Goal: Transaction & Acquisition: Purchase product/service

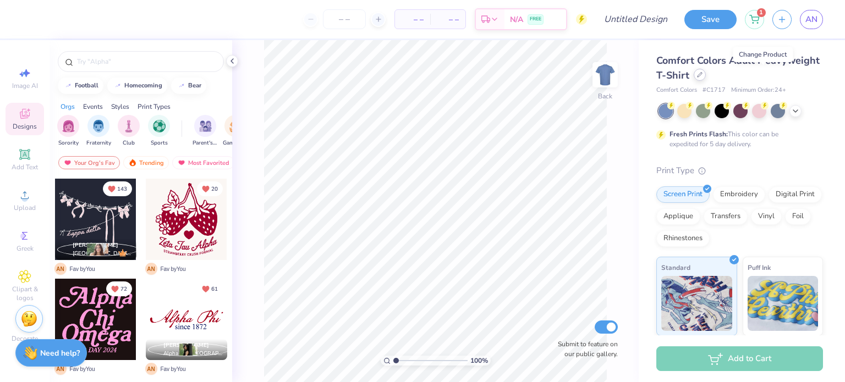
click at [706, 76] on div at bounding box center [700, 75] width 12 height 12
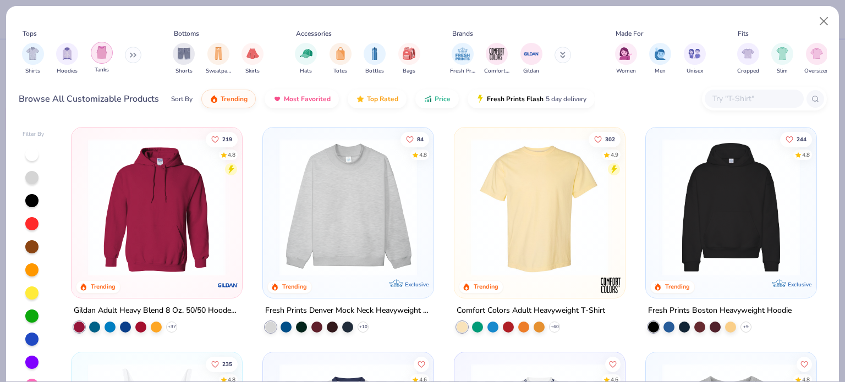
click at [98, 58] on img "filter for Tanks" at bounding box center [102, 52] width 12 height 13
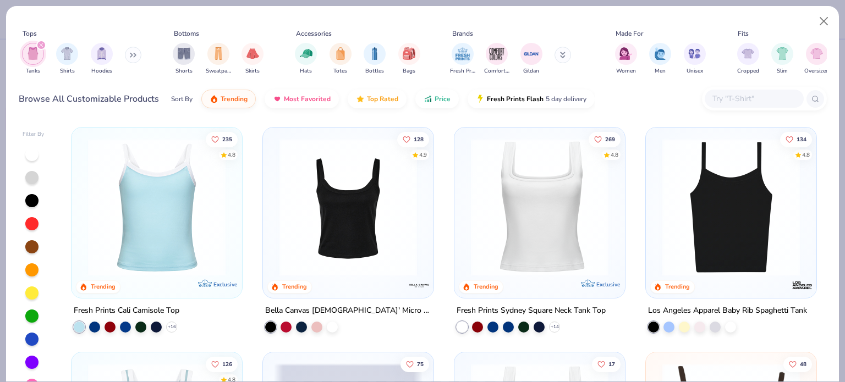
click at [372, 213] on img at bounding box center [348, 208] width 149 height 138
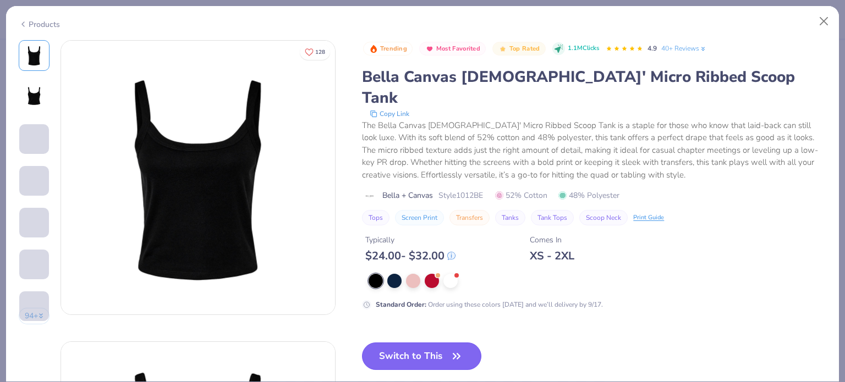
click at [411, 343] on button "Switch to This" at bounding box center [421, 357] width 119 height 28
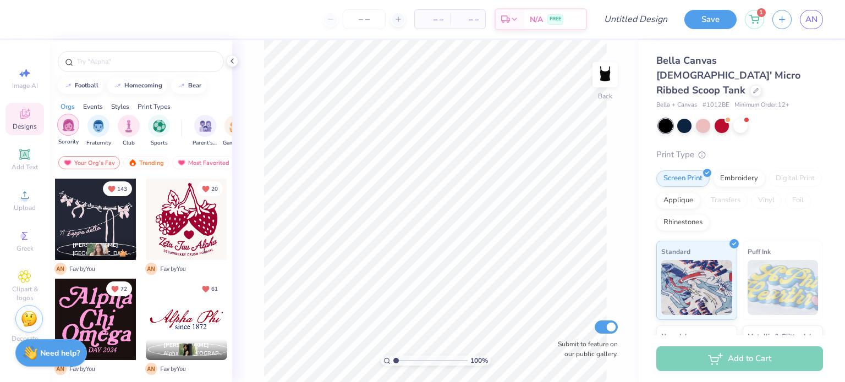
click at [70, 120] on img "filter for Sorority" at bounding box center [68, 125] width 13 height 13
click at [152, 162] on div "Trending" at bounding box center [146, 162] width 46 height 13
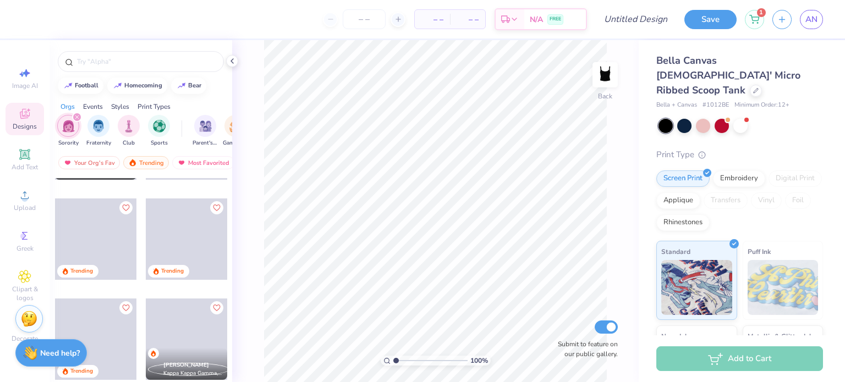
scroll to position [1194, 0]
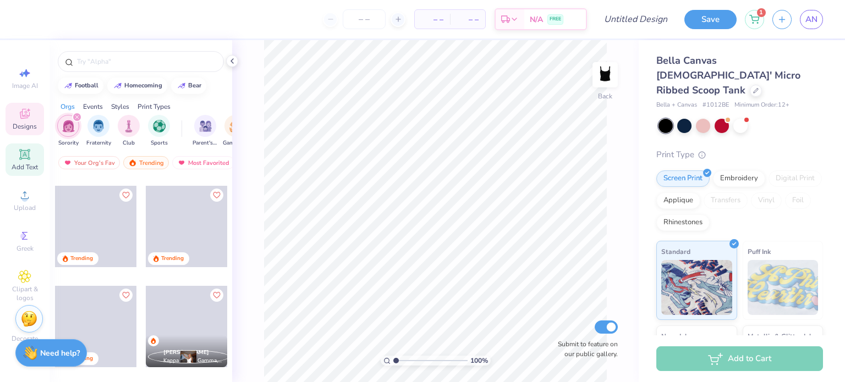
click at [29, 160] on icon at bounding box center [24, 154] width 10 height 10
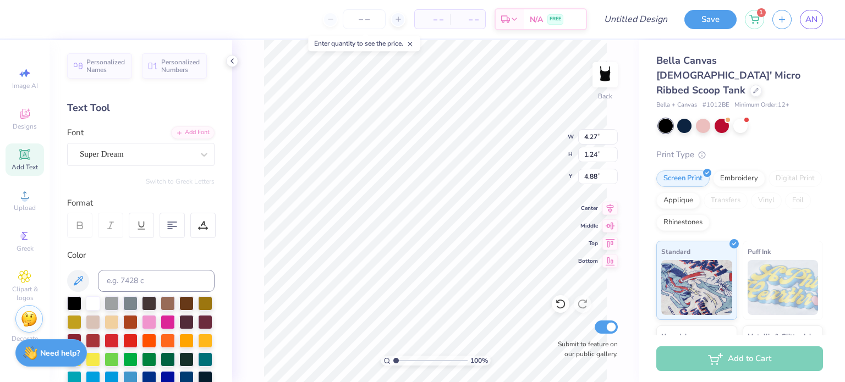
scroll to position [9, 1]
type textarea "alpha omicron pi"
type input "1.46"
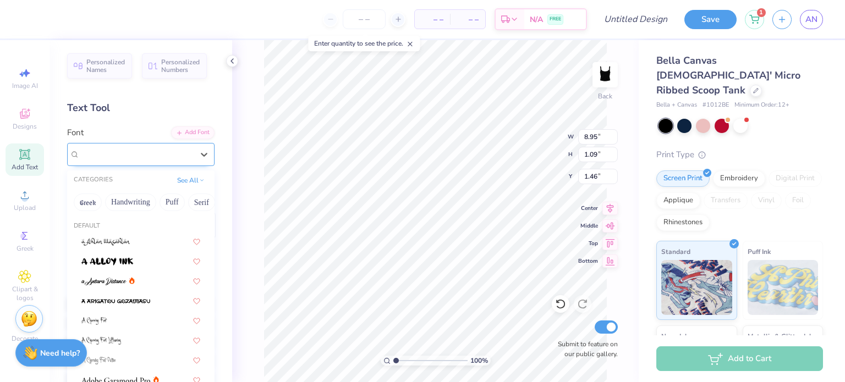
click at [172, 157] on div "Super Dream" at bounding box center [137, 154] width 116 height 17
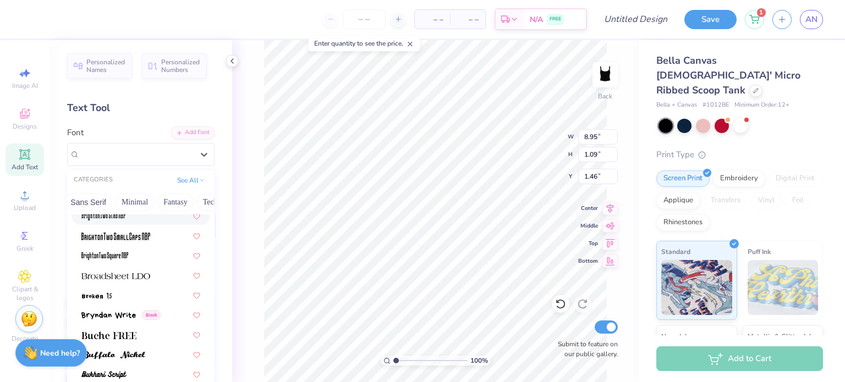
scroll to position [0, 267]
click at [164, 199] on button "Fantasy" at bounding box center [176, 203] width 36 height 18
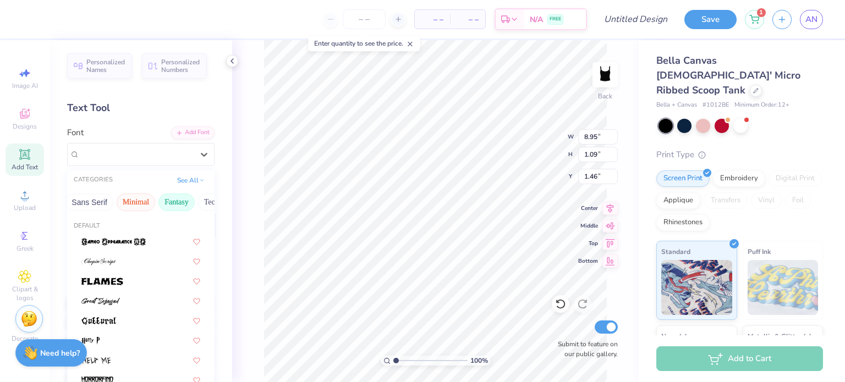
click at [132, 201] on button "Minimal" at bounding box center [136, 203] width 39 height 18
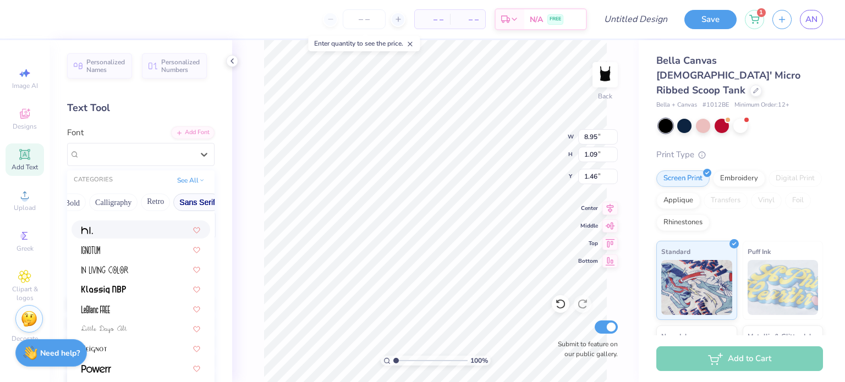
scroll to position [0, 156]
click at [114, 198] on button "Calligraphy" at bounding box center [117, 203] width 48 height 18
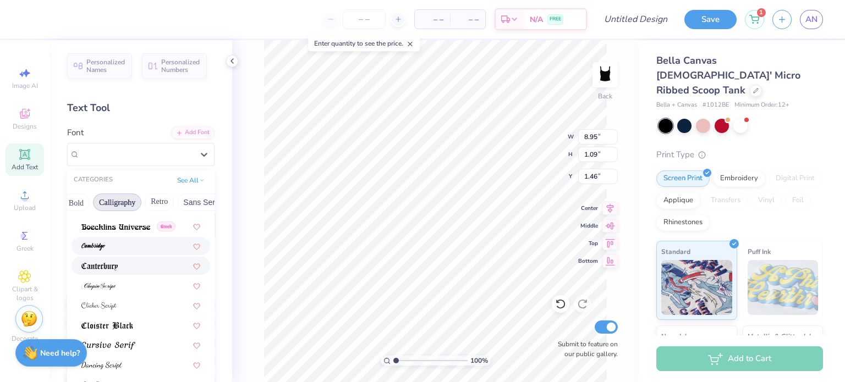
scroll to position [0, 0]
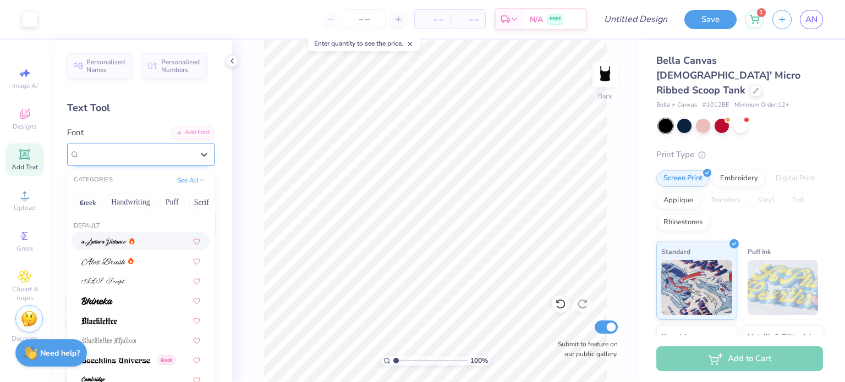
click at [185, 156] on div "Super Dream" at bounding box center [137, 154] width 116 height 17
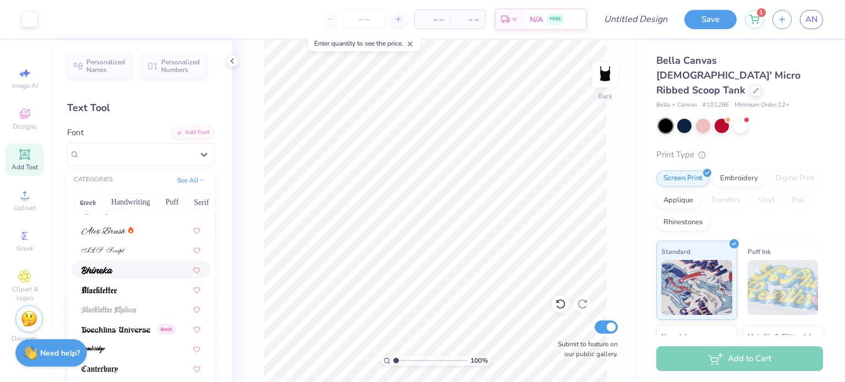
scroll to position [32, 0]
click at [130, 206] on button "Handwriting" at bounding box center [130, 203] width 51 height 18
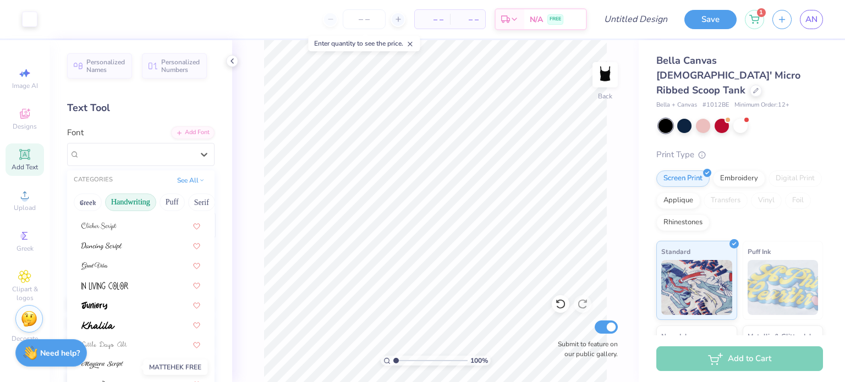
scroll to position [132, 0]
click at [119, 343] on span at bounding box center [104, 347] width 46 height 12
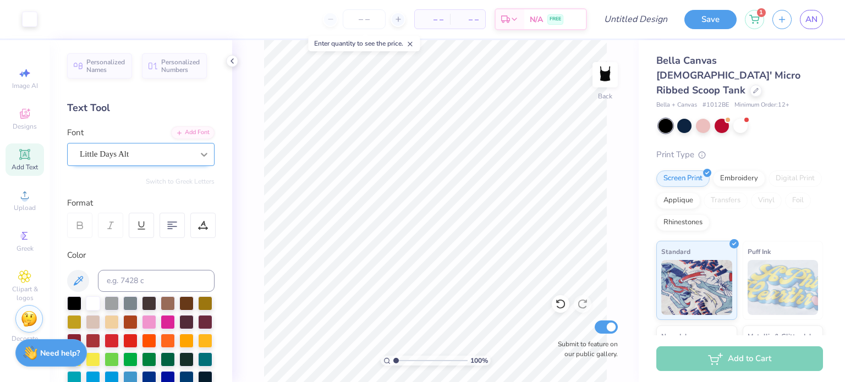
click at [194, 158] on div at bounding box center [204, 155] width 20 height 20
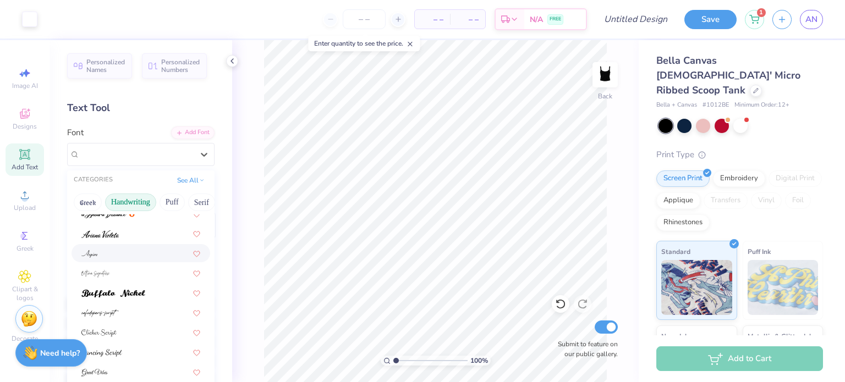
scroll to position [32, 0]
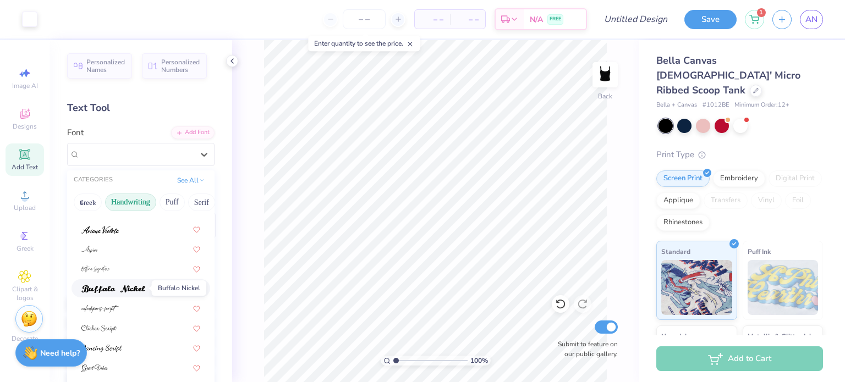
click at [130, 287] on img at bounding box center [113, 290] width 64 height 8
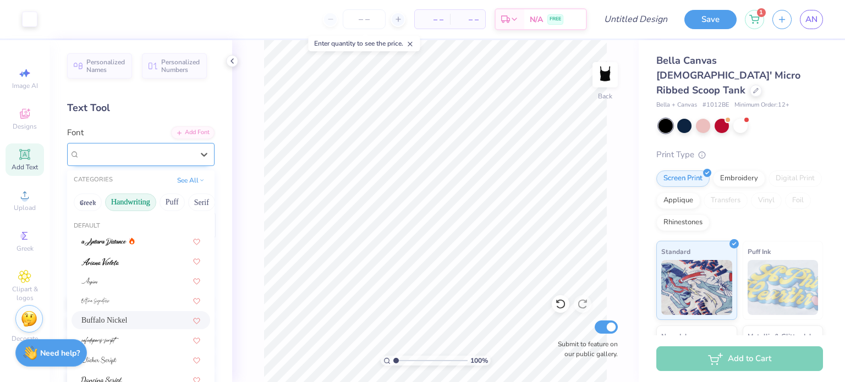
click at [180, 160] on div "Buffalo Nickel" at bounding box center [137, 154] width 116 height 17
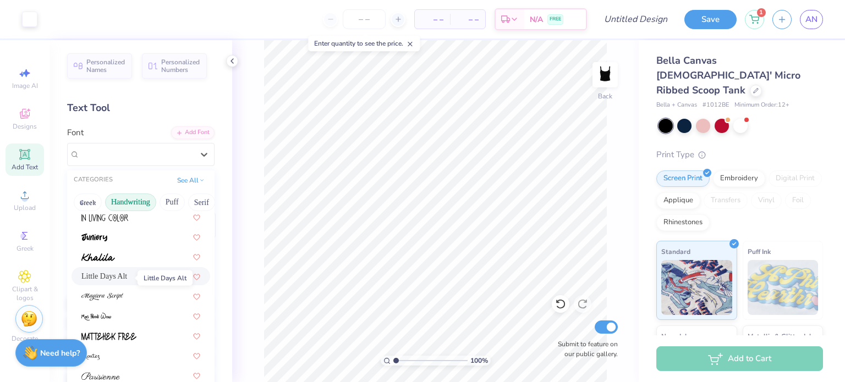
scroll to position [204, 0]
click at [126, 256] on div at bounding box center [140, 255] width 119 height 12
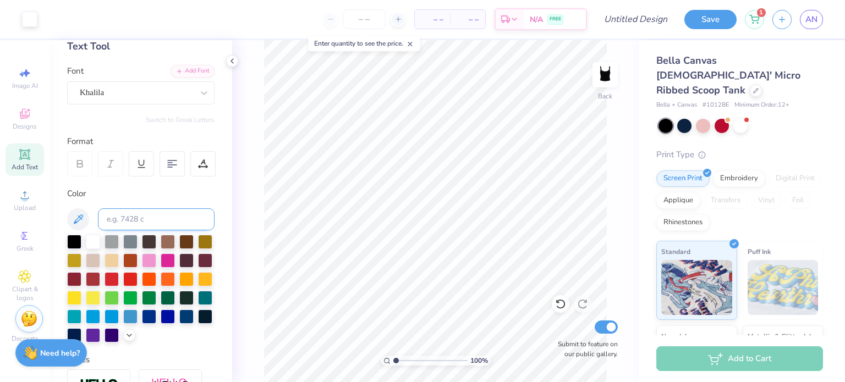
scroll to position [64, 0]
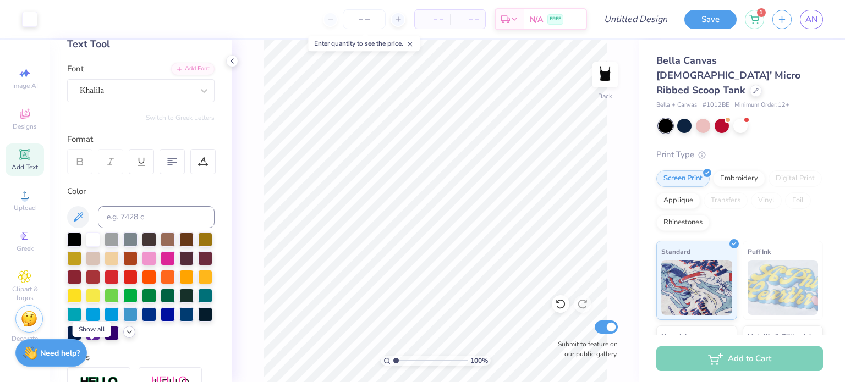
click at [125, 337] on icon at bounding box center [129, 332] width 9 height 9
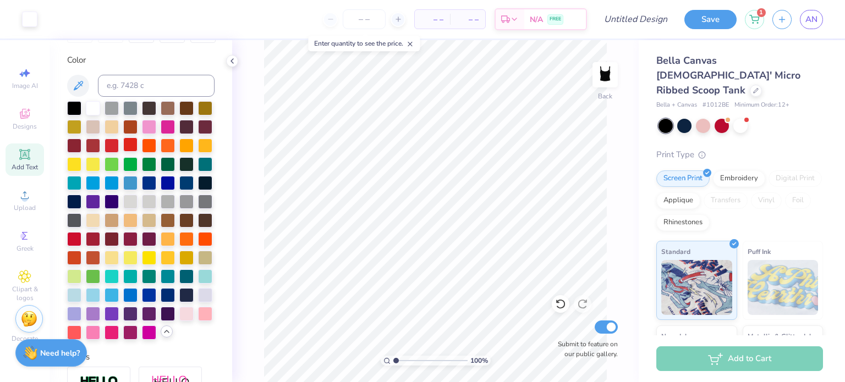
scroll to position [200, 0]
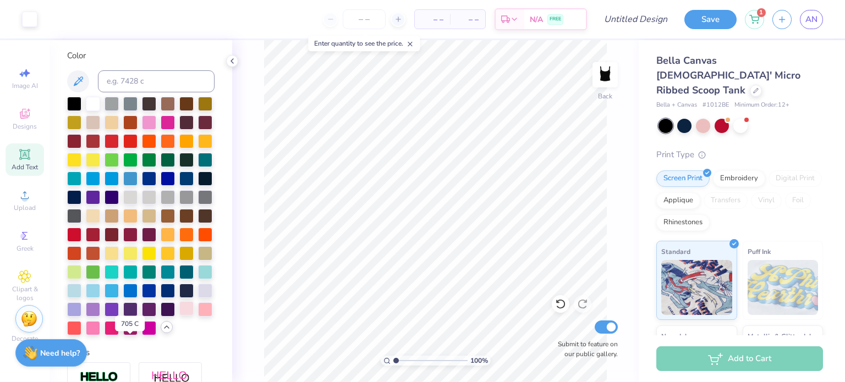
click at [179, 316] on div at bounding box center [186, 308] width 14 height 14
click at [198, 316] on div at bounding box center [205, 308] width 14 height 14
click at [179, 316] on div at bounding box center [186, 308] width 14 height 14
type input "8.22"
type input "1.09"
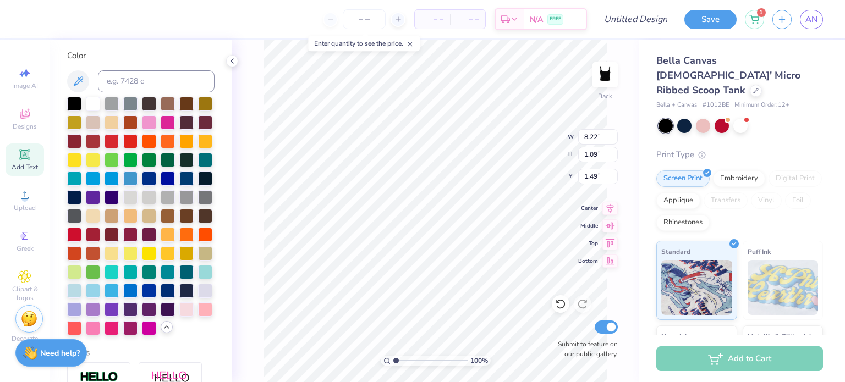
type input "1.46"
type input "1.16"
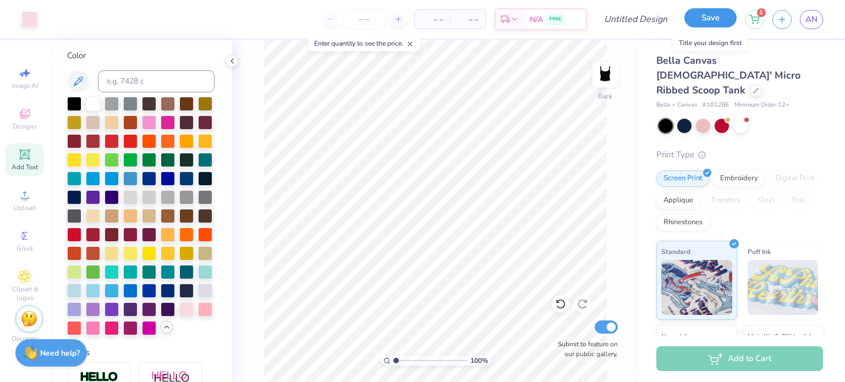
click at [721, 26] on button "Save" at bounding box center [710, 17] width 52 height 19
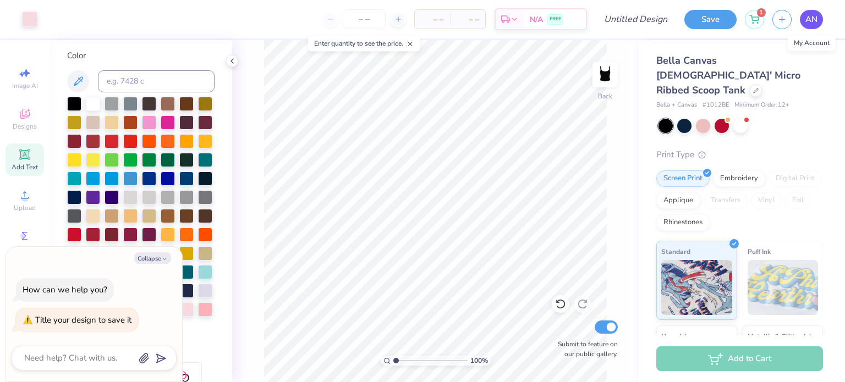
click at [811, 23] on span "AN" at bounding box center [811, 19] width 12 height 13
click at [815, 18] on span "AN" at bounding box center [811, 19] width 12 height 13
click at [753, 87] on icon at bounding box center [756, 90] width 6 height 6
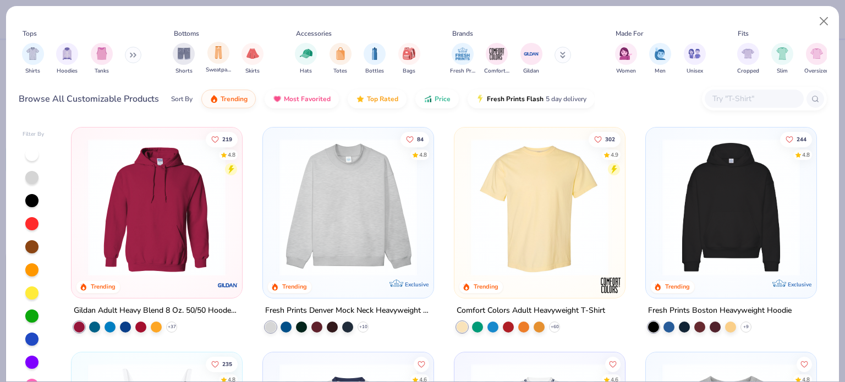
click at [224, 69] on span "Sweatpants" at bounding box center [218, 70] width 25 height 8
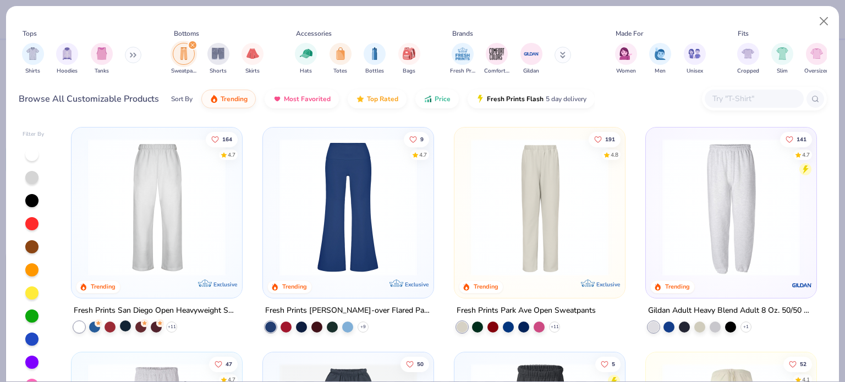
click at [123, 322] on div at bounding box center [125, 326] width 11 height 11
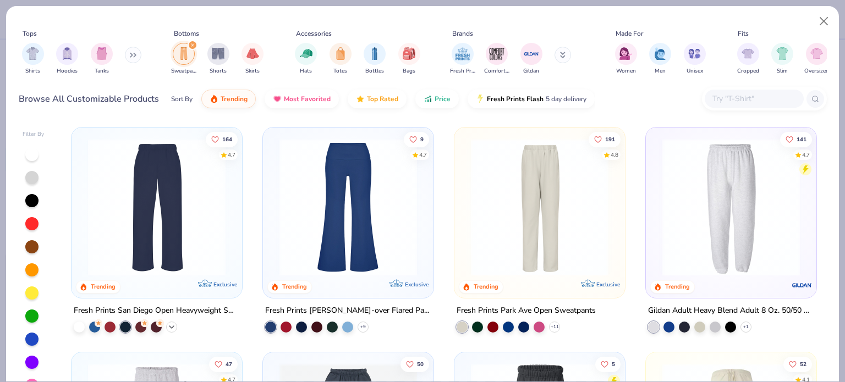
click at [171, 323] on icon at bounding box center [171, 327] width 9 height 9
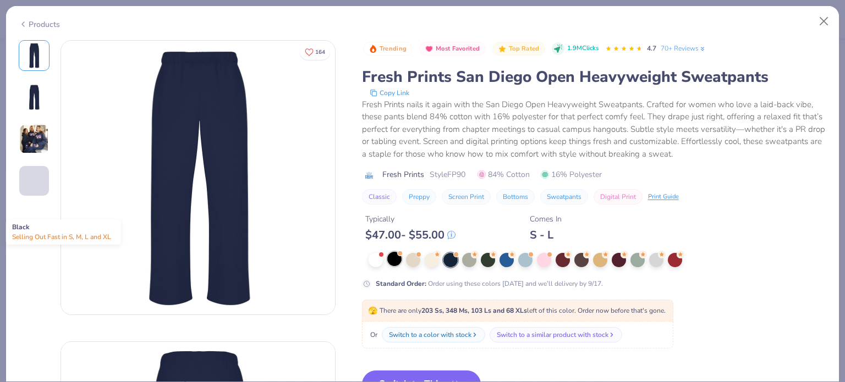
click at [387, 257] on div at bounding box center [394, 259] width 14 height 14
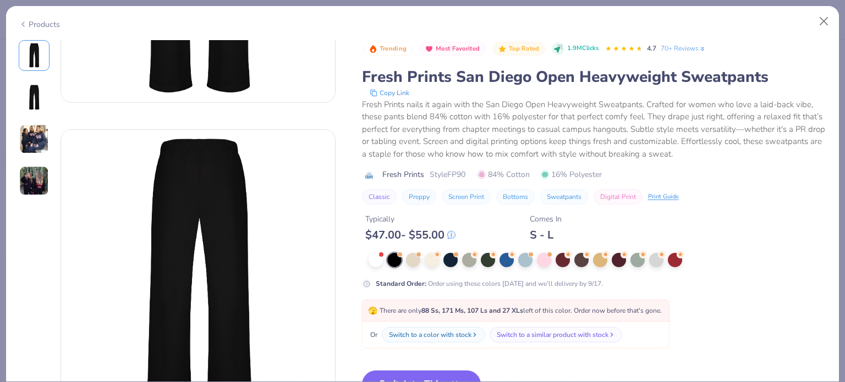
scroll to position [213, 0]
click at [437, 371] on button "Switch to This" at bounding box center [421, 385] width 119 height 28
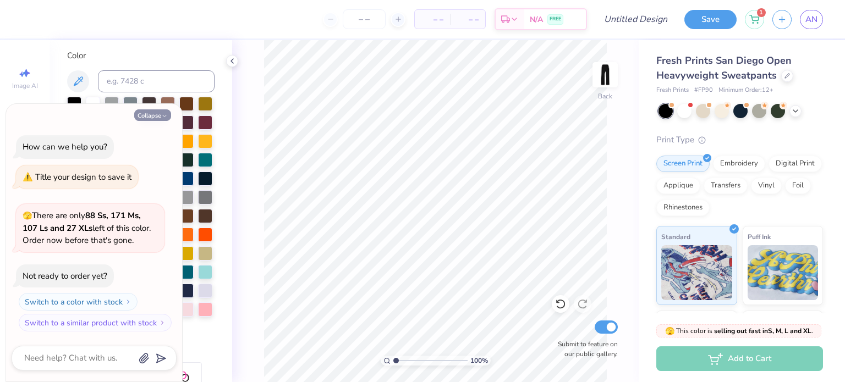
click at [163, 114] on icon "button" at bounding box center [164, 116] width 7 height 7
type textarea "x"
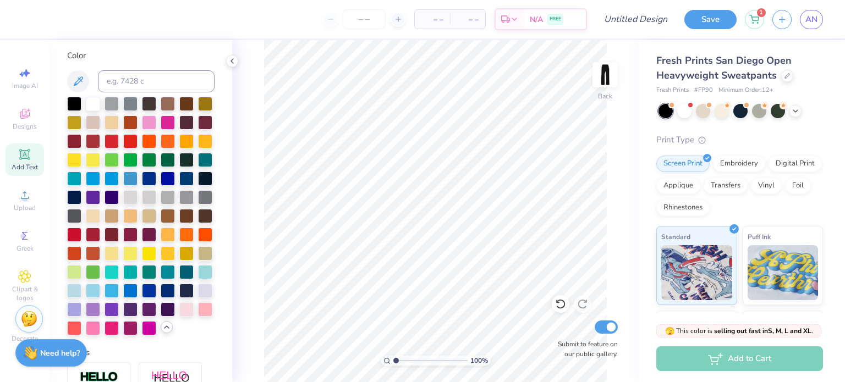
click at [21, 166] on span "Add Text" at bounding box center [25, 167] width 26 height 9
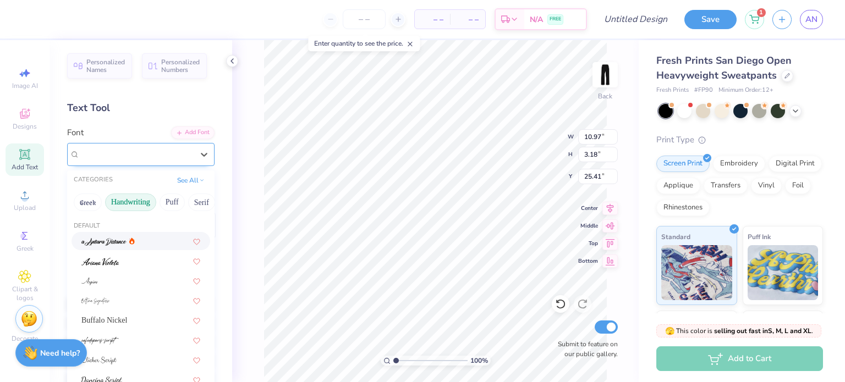
click at [153, 149] on div "Super Dream" at bounding box center [137, 154] width 116 height 17
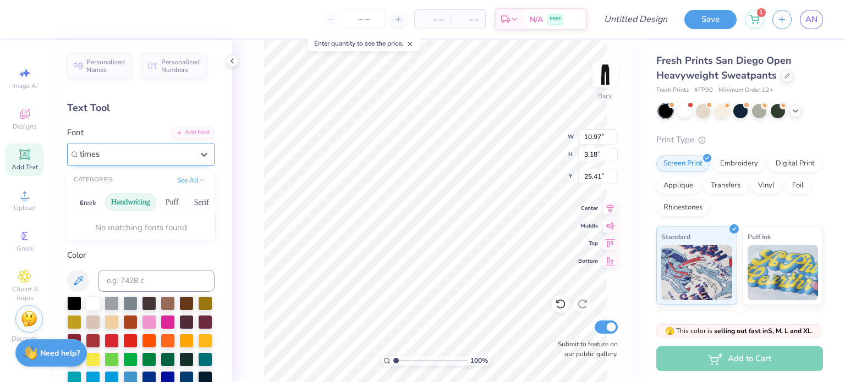
type input "time"
click at [174, 178] on button "See All" at bounding box center [191, 179] width 34 height 11
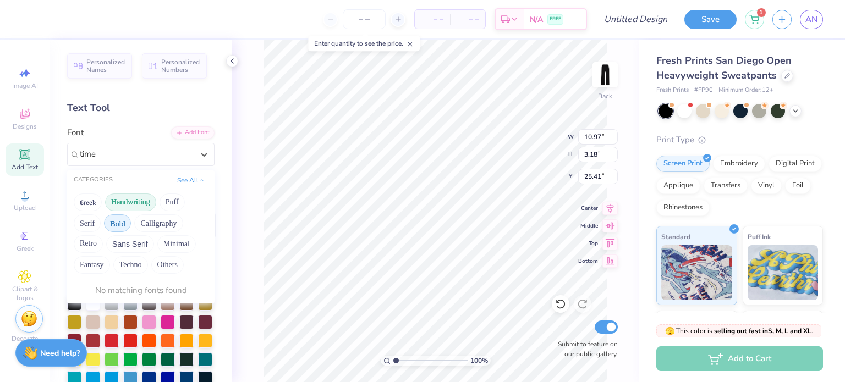
click at [115, 217] on button "Bold" at bounding box center [117, 224] width 27 height 18
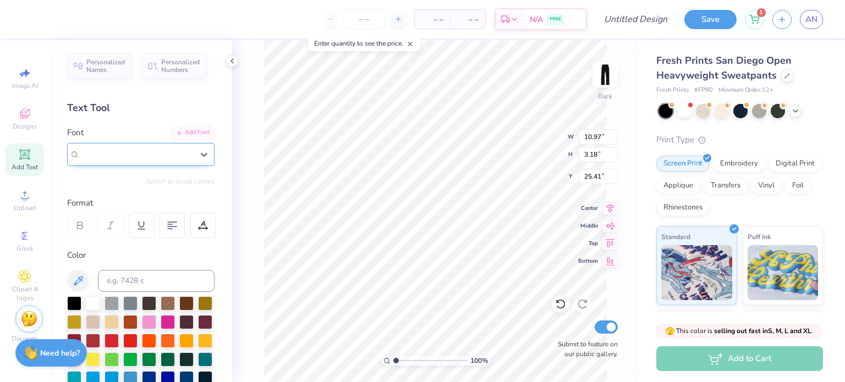
click at [120, 146] on div "Super Dream" at bounding box center [137, 154] width 116 height 17
type input "times"
click at [177, 178] on button "See All" at bounding box center [191, 179] width 34 height 11
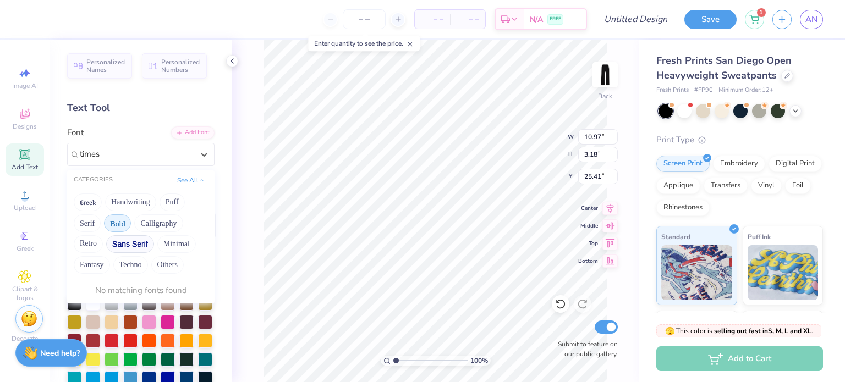
click at [117, 240] on button "Sans Serif" at bounding box center [130, 244] width 48 height 18
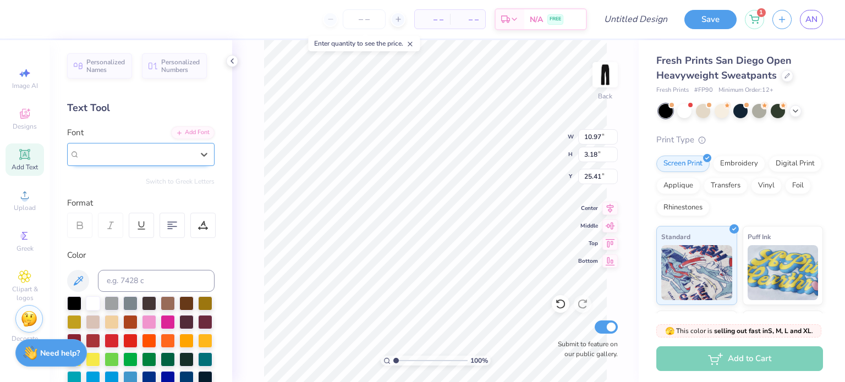
click at [136, 158] on div "Super Dream" at bounding box center [137, 154] width 116 height 17
click at [174, 175] on button "See All" at bounding box center [191, 179] width 34 height 11
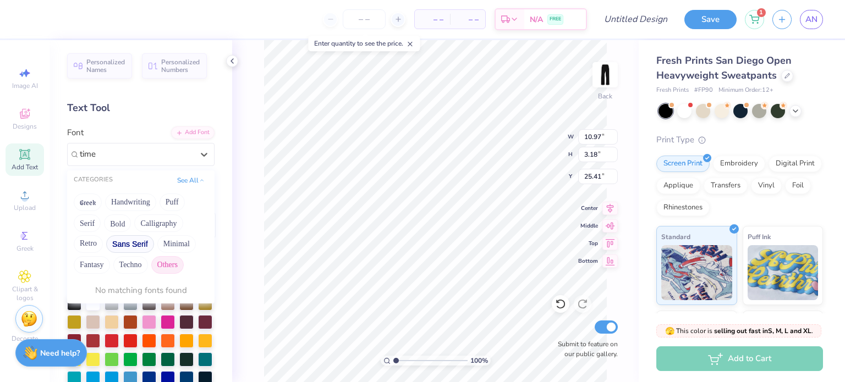
click at [161, 262] on button "Others" at bounding box center [167, 265] width 32 height 18
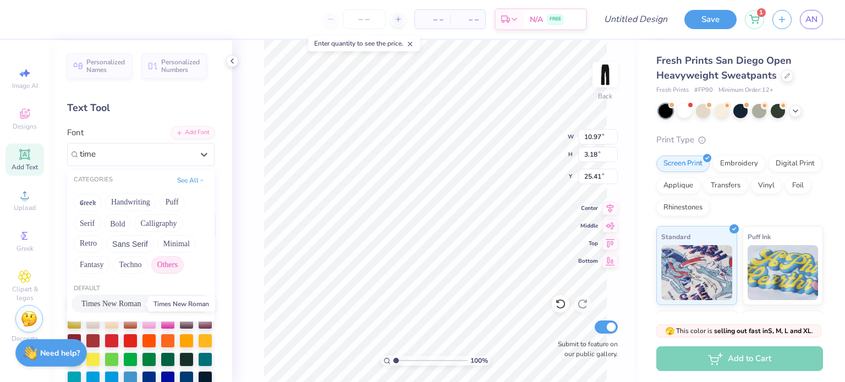
click at [125, 305] on span "Times New Roman" at bounding box center [110, 304] width 59 height 12
type input "time"
type input "10.79"
type input "2.92"
type input "25.32"
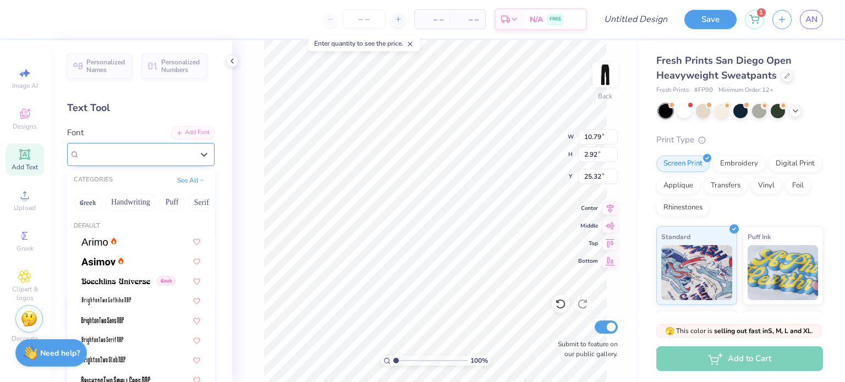
click at [168, 150] on div "Times New Roman" at bounding box center [137, 154] width 116 height 17
click at [174, 184] on button "See All" at bounding box center [191, 179] width 34 height 11
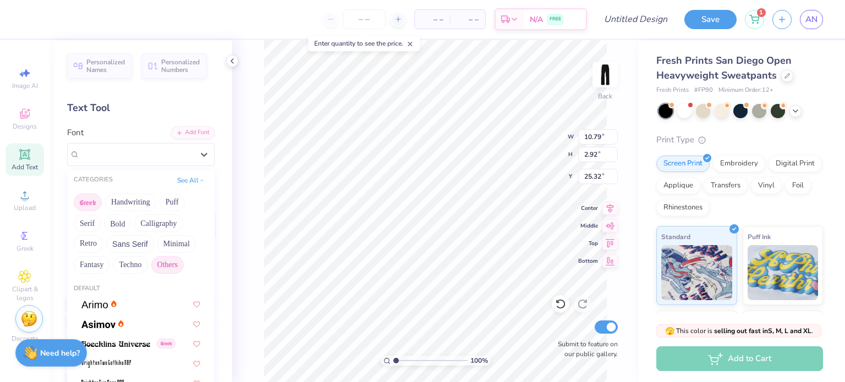
click at [92, 199] on button "Greek" at bounding box center [88, 203] width 28 height 18
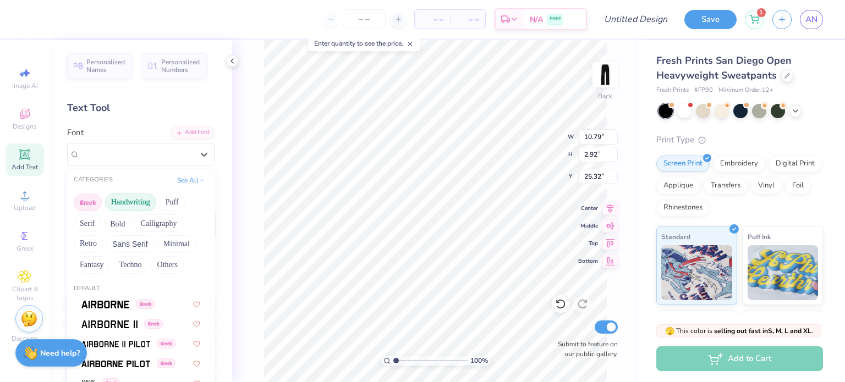
click at [129, 199] on button "Handwriting" at bounding box center [130, 203] width 51 height 18
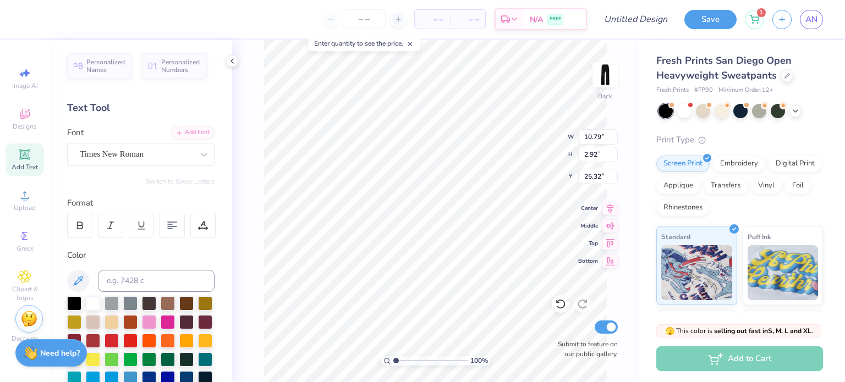
scroll to position [9, 1]
type textarea "A"
type input "12.36"
click at [513, 125] on li "Copy" at bounding box center [523, 134] width 86 height 21
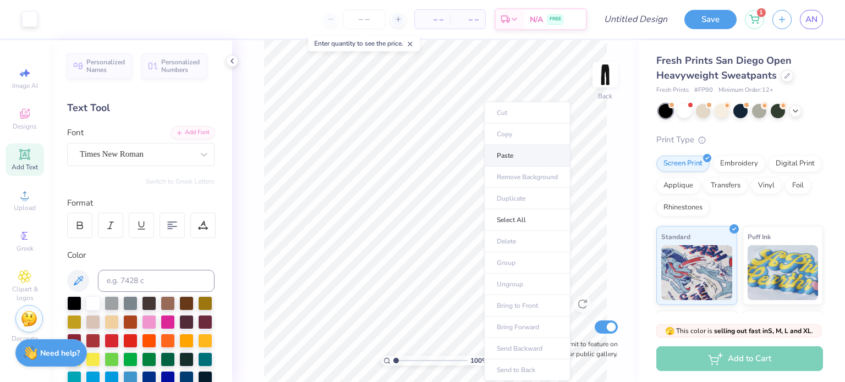
click at [517, 150] on li "Paste" at bounding box center [527, 155] width 86 height 21
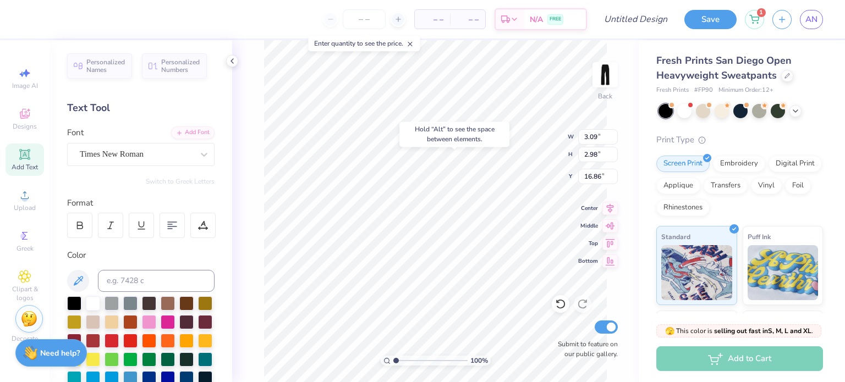
type input "16.86"
type textarea "O"
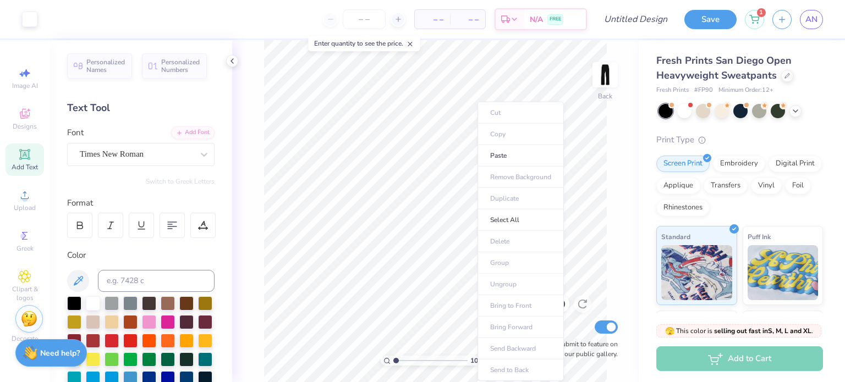
drag, startPoint x: 517, startPoint y: 150, endPoint x: 477, endPoint y: 200, distance: 63.4
click at [501, 158] on li "Paste" at bounding box center [520, 155] width 86 height 21
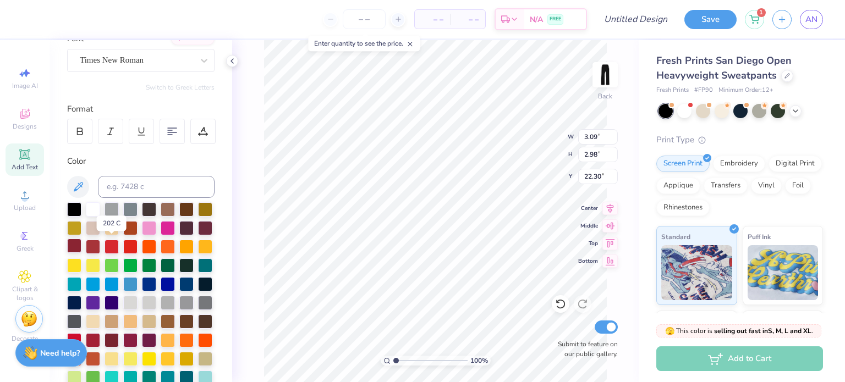
scroll to position [95, 0]
type textarea "II"
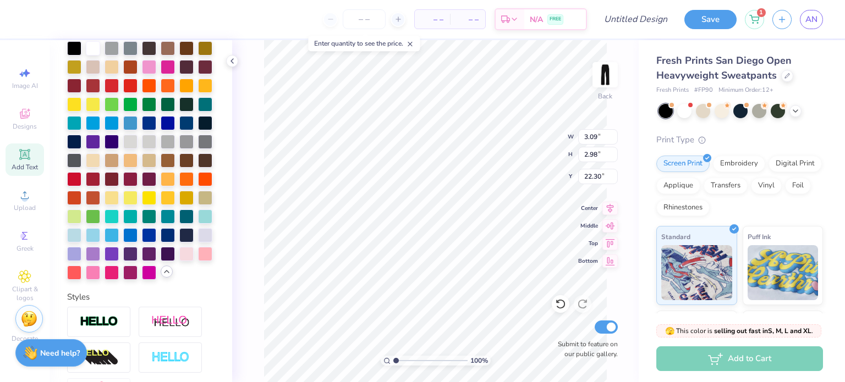
scroll to position [257, 0]
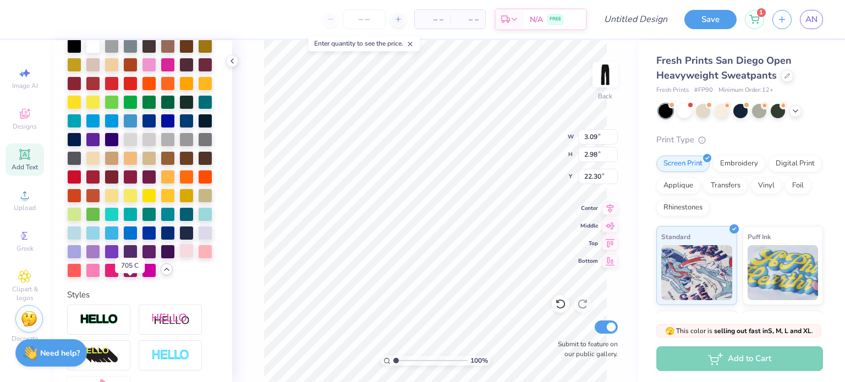
click at [179, 258] on div at bounding box center [186, 251] width 14 height 14
click at [198, 258] on div at bounding box center [205, 251] width 14 height 14
type input "47.51"
type input "2.92"
type input "3.03"
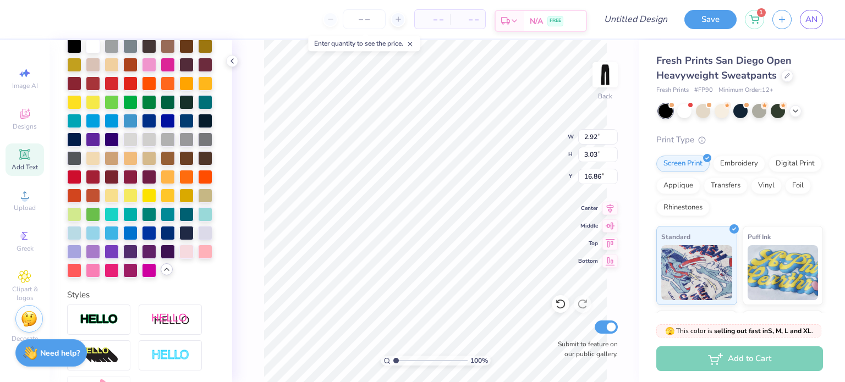
type input "43.62"
click at [198, 258] on div at bounding box center [205, 251] width 14 height 14
type input "3.09"
type input "2.98"
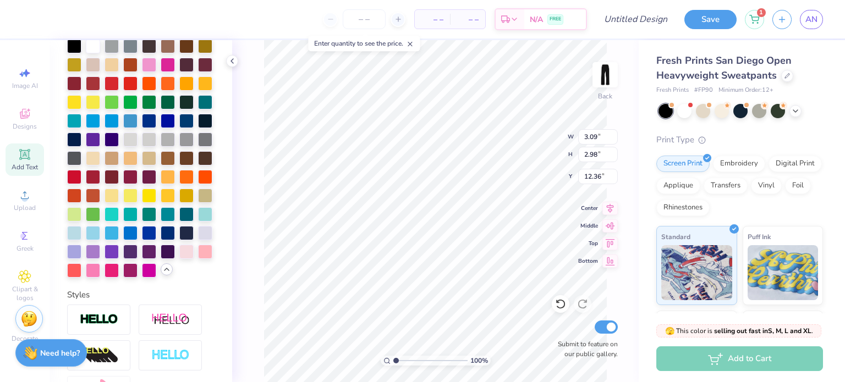
type input "39.67"
click at [198, 258] on div at bounding box center [205, 251] width 14 height 14
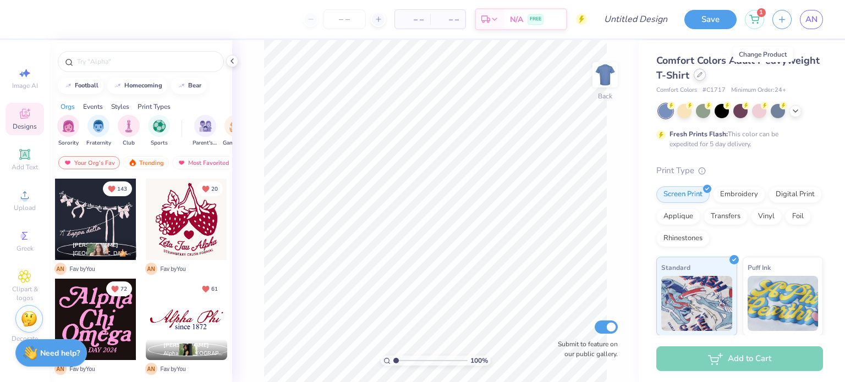
click at [706, 76] on div at bounding box center [700, 75] width 12 height 12
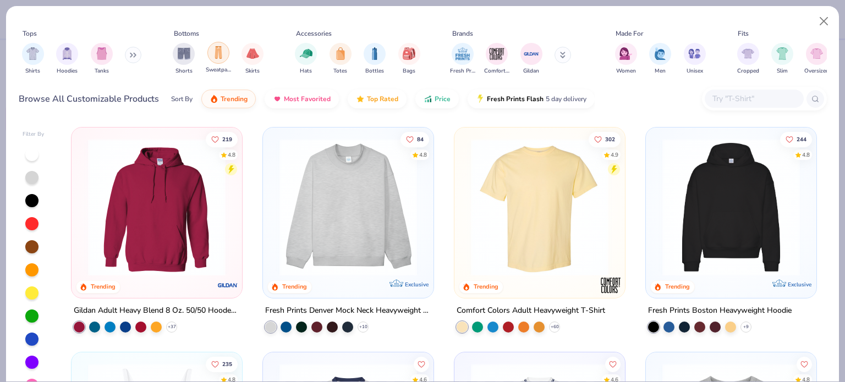
click at [219, 51] on img "filter for Sweatpants" at bounding box center [218, 52] width 12 height 13
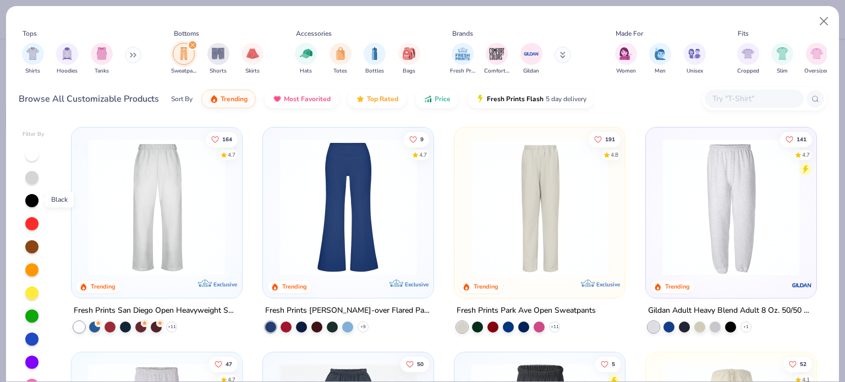
click at [31, 206] on div at bounding box center [31, 200] width 13 height 13
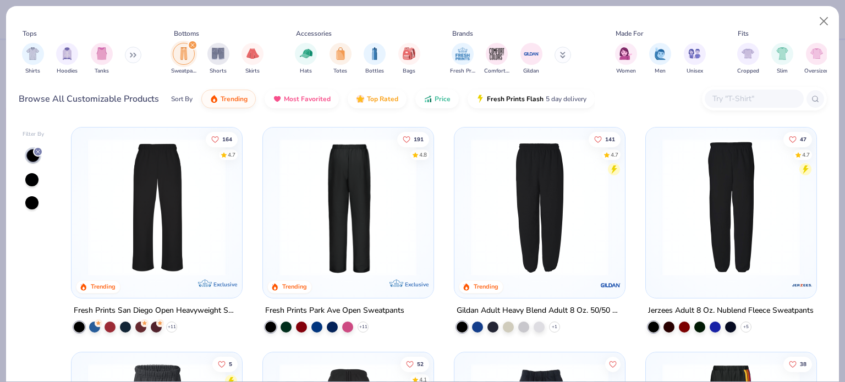
click at [336, 203] on div at bounding box center [347, 208] width 445 height 138
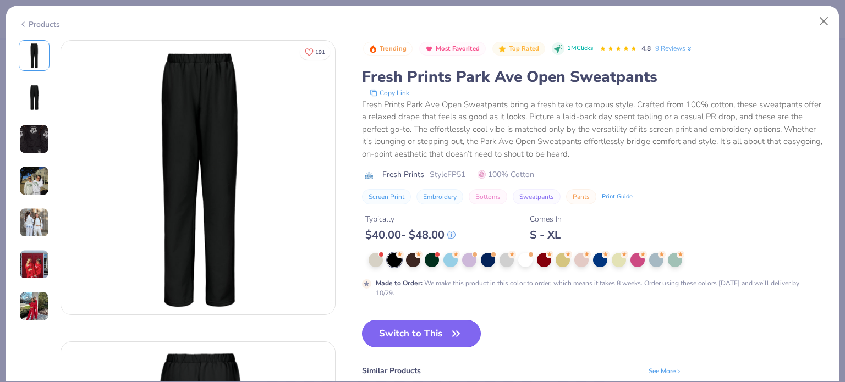
click at [372, 331] on button "Switch to This" at bounding box center [421, 334] width 119 height 28
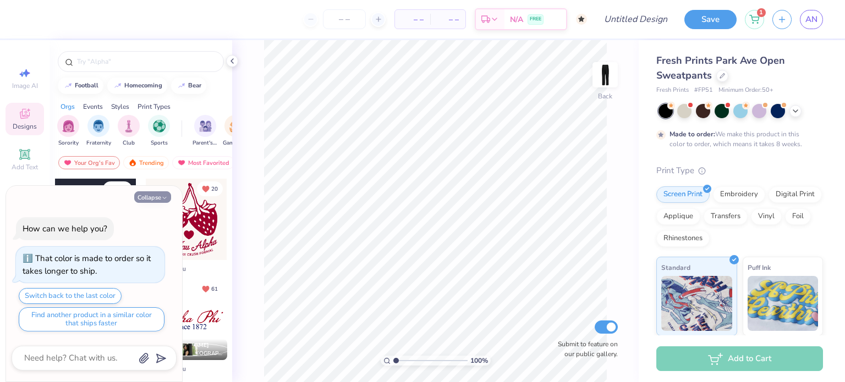
click at [162, 200] on icon "button" at bounding box center [164, 198] width 7 height 7
type textarea "x"
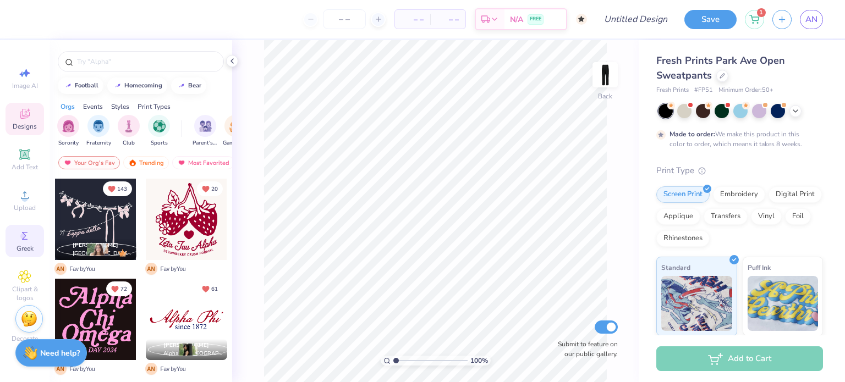
click at [24, 249] on span "Greek" at bounding box center [25, 248] width 17 height 9
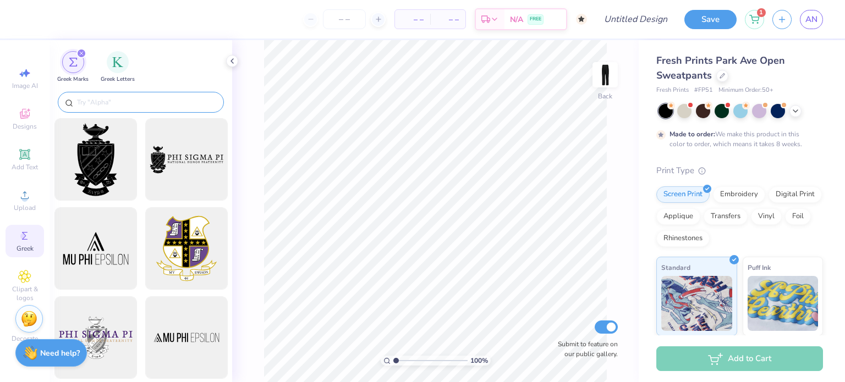
click at [114, 103] on input "text" at bounding box center [146, 102] width 141 height 11
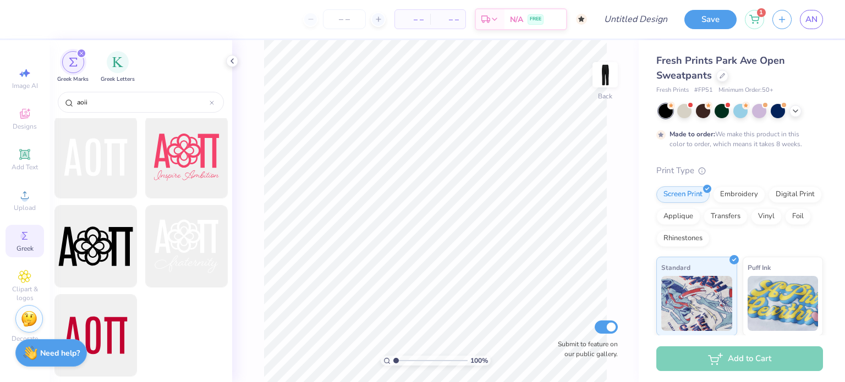
scroll to position [1250, 0]
type input "aoii"
click at [114, 177] on div at bounding box center [95, 157] width 91 height 91
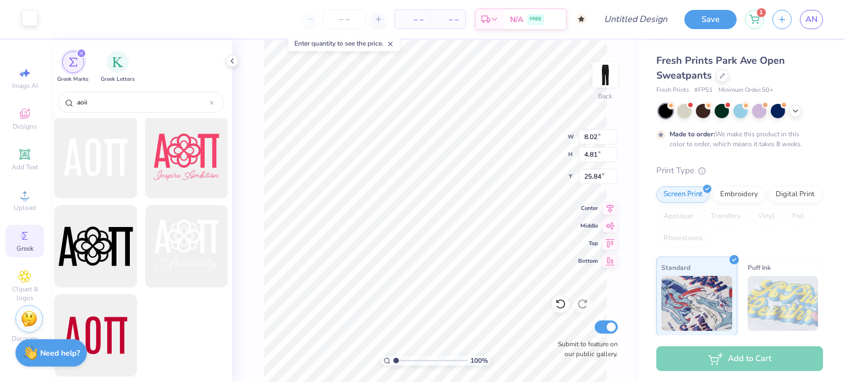
click at [31, 26] on div at bounding box center [29, 17] width 15 height 15
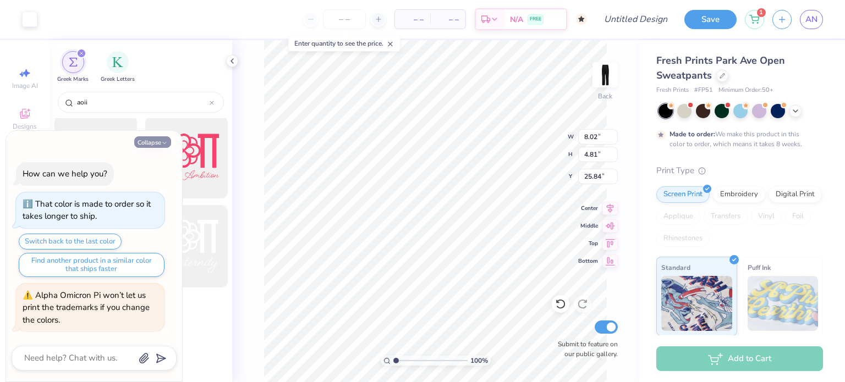
click at [163, 140] on icon "button" at bounding box center [164, 143] width 7 height 7
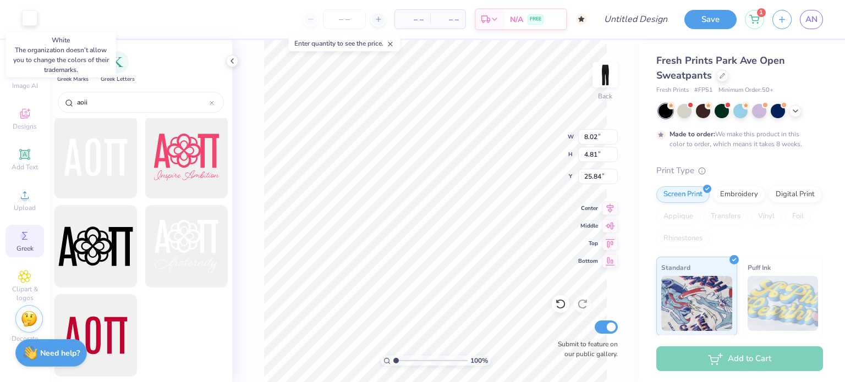
click at [28, 25] on div at bounding box center [29, 17] width 15 height 15
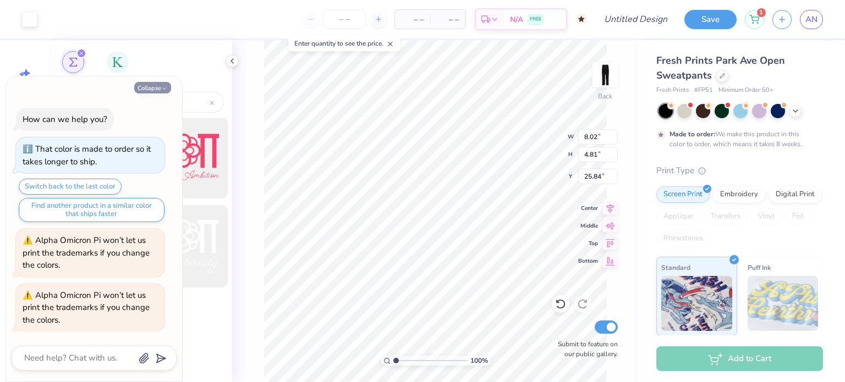
click at [162, 87] on icon "button" at bounding box center [164, 88] width 7 height 7
type textarea "x"
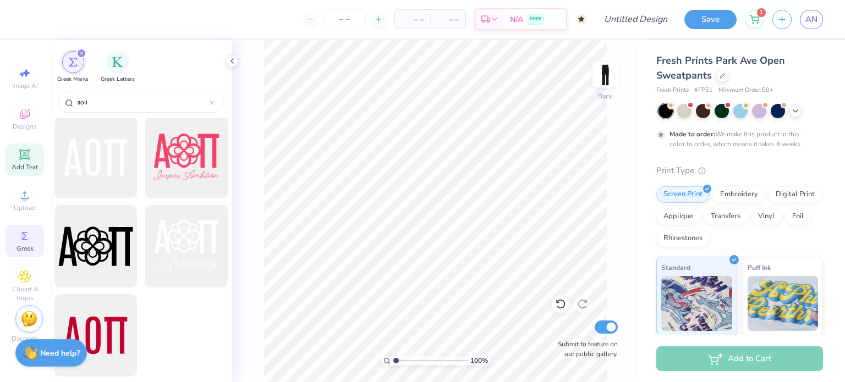
click at [18, 149] on div "Add Text" at bounding box center [25, 160] width 39 height 32
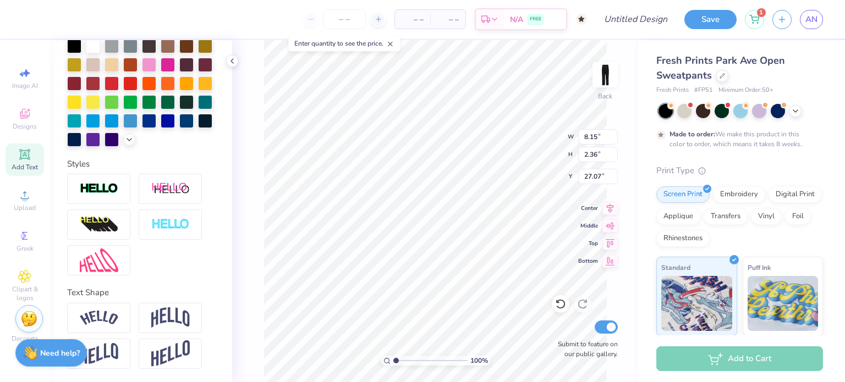
scroll to position [275, 0]
click at [29, 233] on icon at bounding box center [24, 235] width 13 height 13
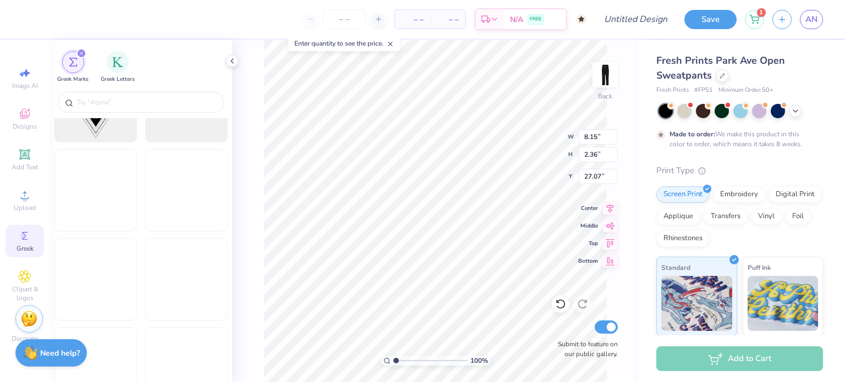
scroll to position [334, 0]
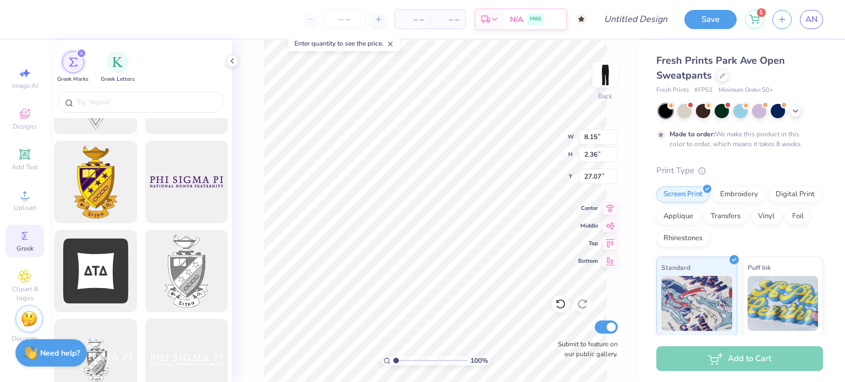
click at [85, 52] on div "filter for Greek Marks" at bounding box center [81, 53] width 10 height 10
click at [117, 65] on img "filter for Greek Letters" at bounding box center [117, 61] width 11 height 11
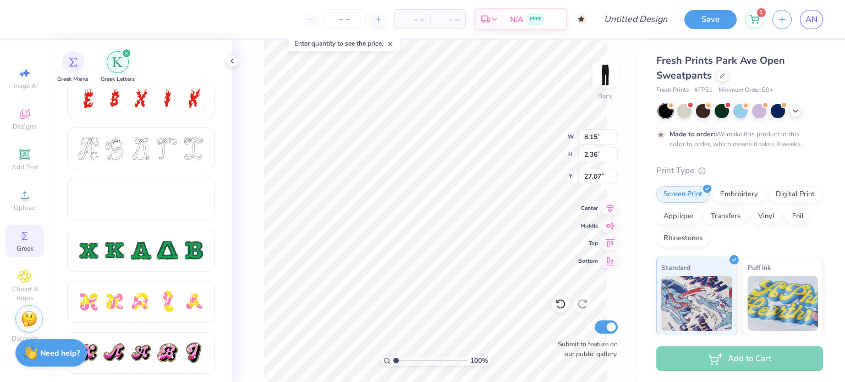
scroll to position [9, 1]
type textarea "T"
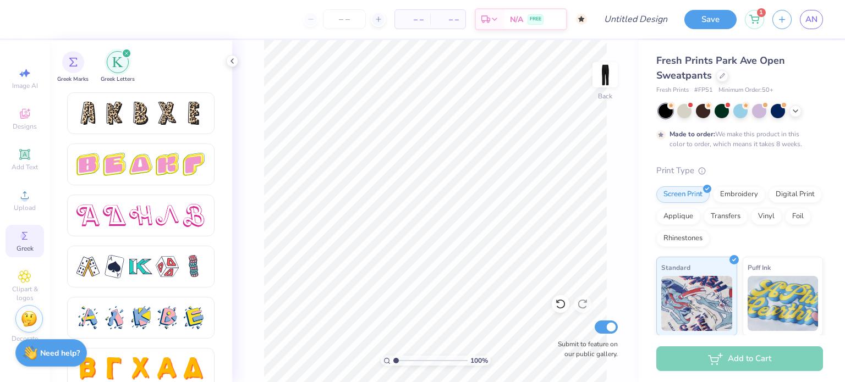
scroll to position [1905, 0]
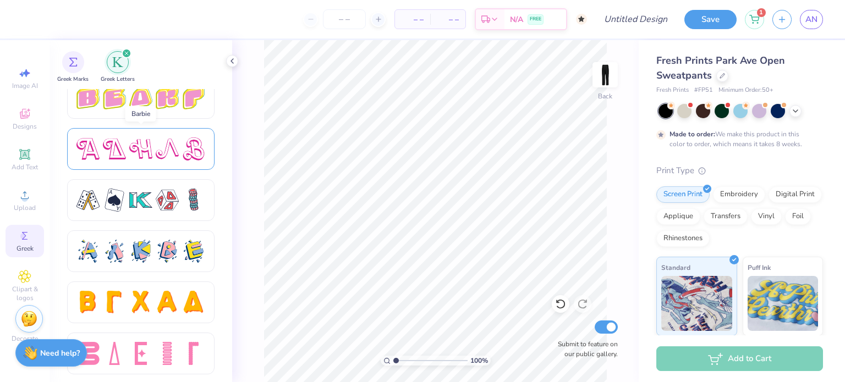
click at [164, 141] on div at bounding box center [167, 149] width 23 height 23
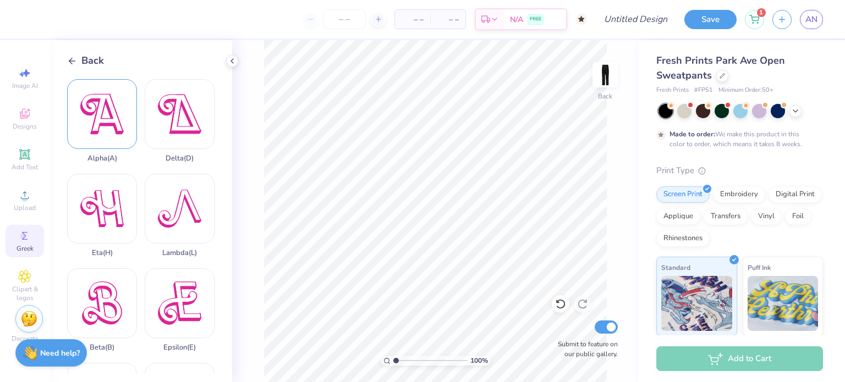
click at [103, 116] on div "Alpha ( A )" at bounding box center [102, 121] width 70 height 84
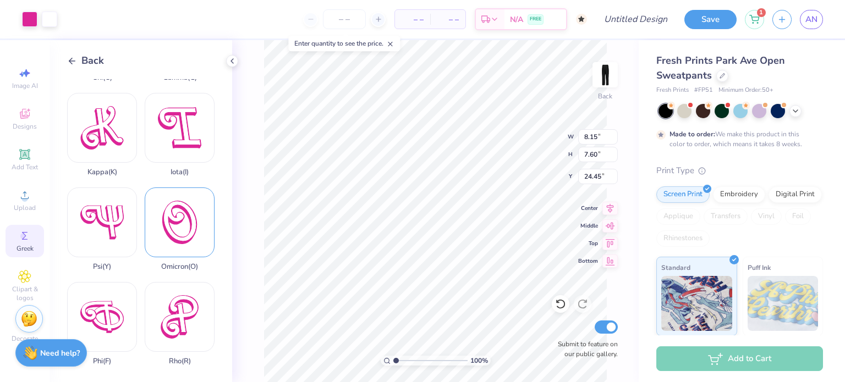
scroll to position [365, 0]
click at [180, 206] on div "Omicron ( O )" at bounding box center [180, 229] width 70 height 84
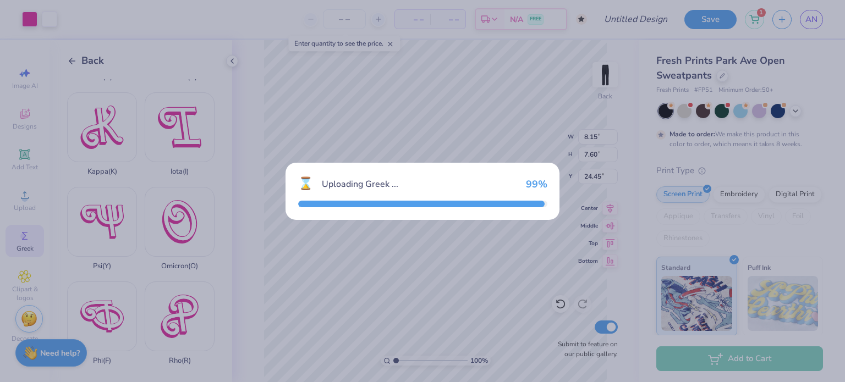
type input "10.15"
type input "23.18"
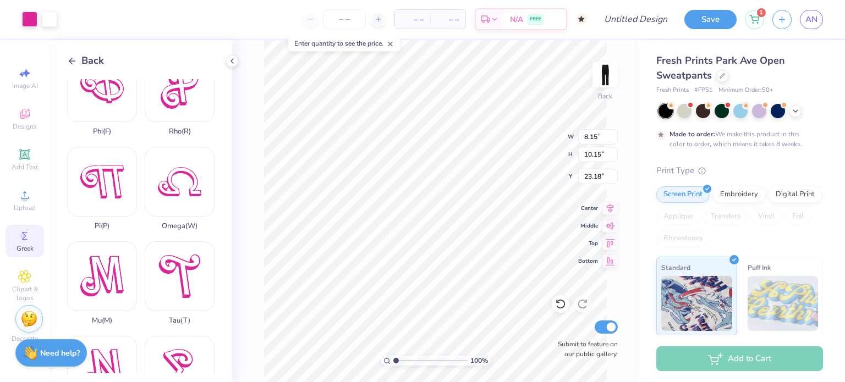
scroll to position [579, 0]
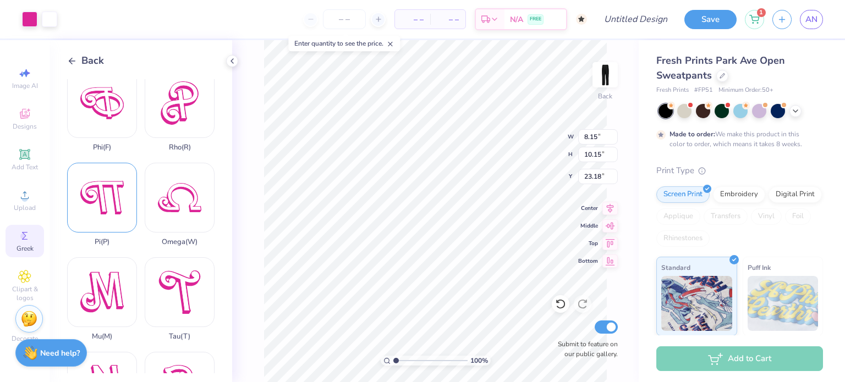
click at [102, 181] on div "Pi ( P )" at bounding box center [102, 205] width 70 height 84
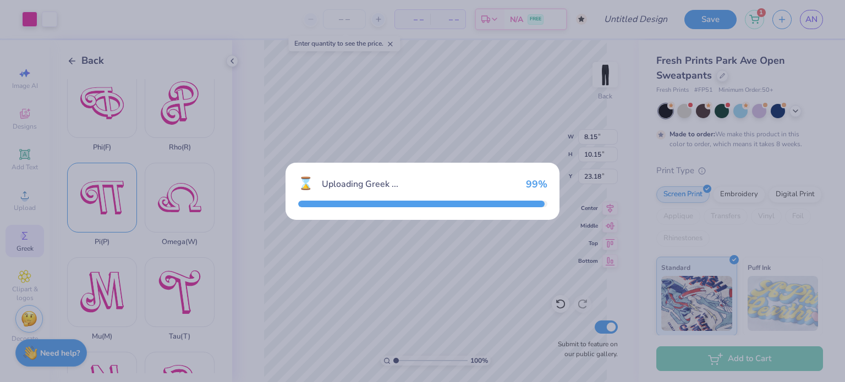
type input "6.31"
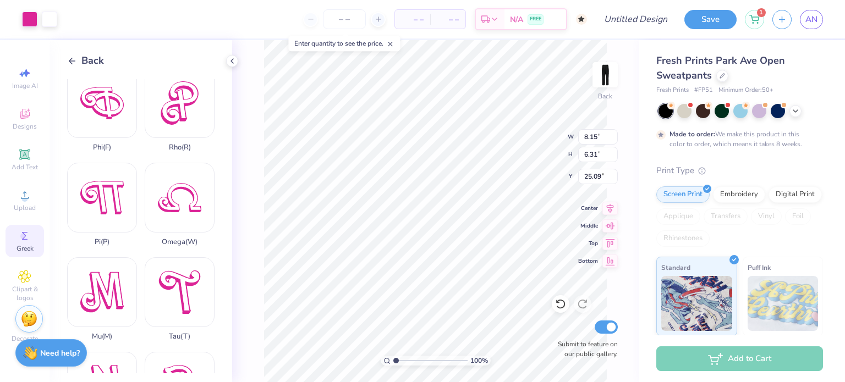
type input "23.18"
type input "10.15"
type input "13.03"
type input "7.60"
type input "3.68"
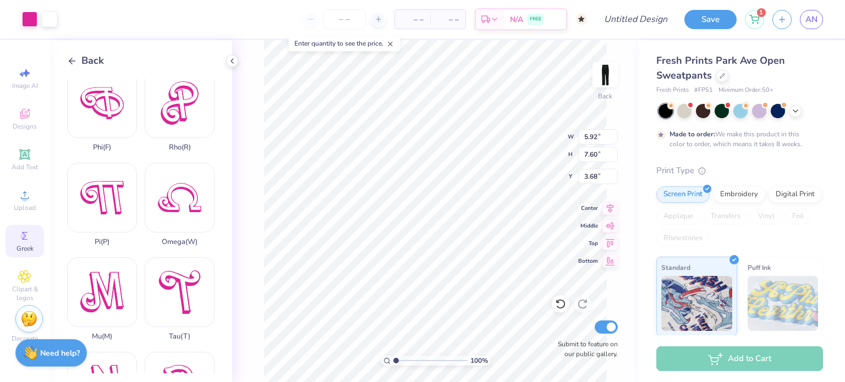
type input "5.92"
type input "5.52"
type input "5.76"
type input "8.15"
type input "10.15"
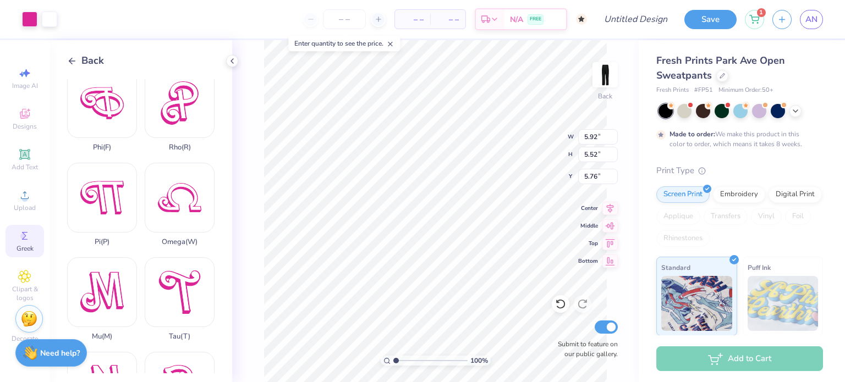
type input "13.03"
type input "6.03"
type input "7.50"
type input "15.67"
type input "4.99"
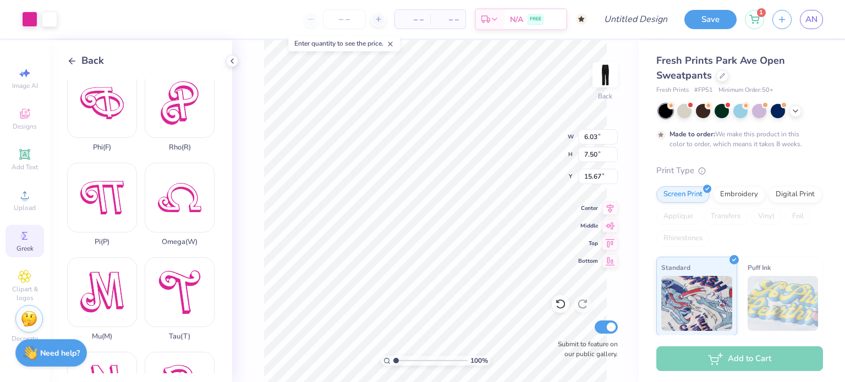
type input "6.21"
type input "12.64"
type input "8.15"
type input "6.31"
type input "23.18"
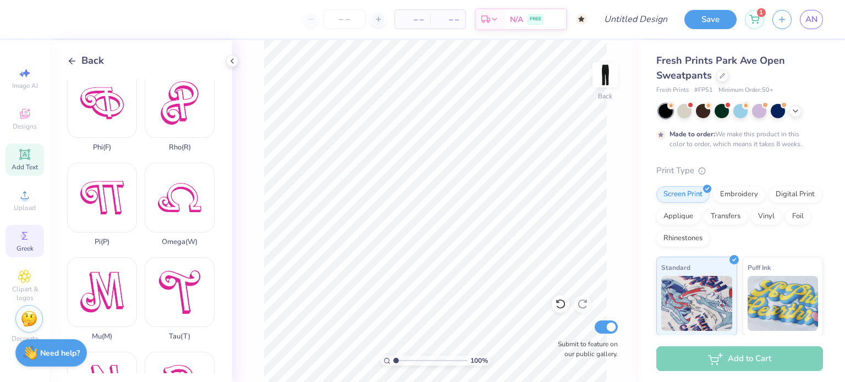
click at [18, 151] on div "Add Text" at bounding box center [25, 160] width 39 height 32
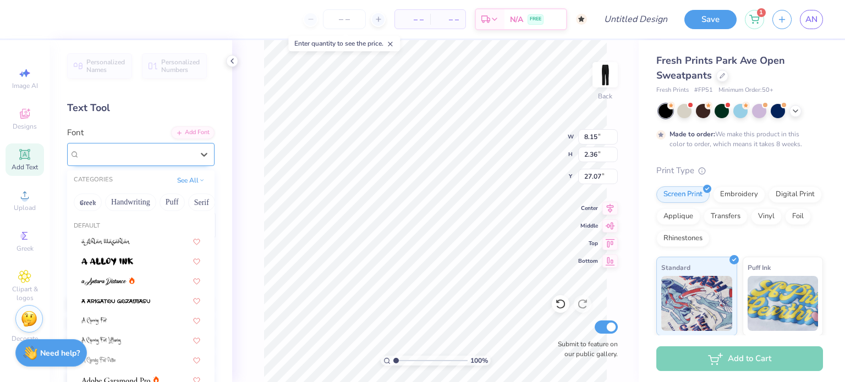
click at [154, 147] on div "Super Dream" at bounding box center [137, 154] width 116 height 17
click at [126, 204] on button "Bold" at bounding box center [129, 203] width 27 height 18
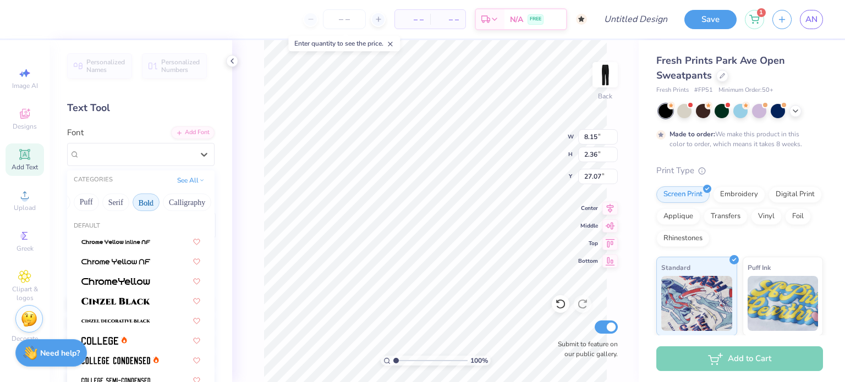
scroll to position [0, 85]
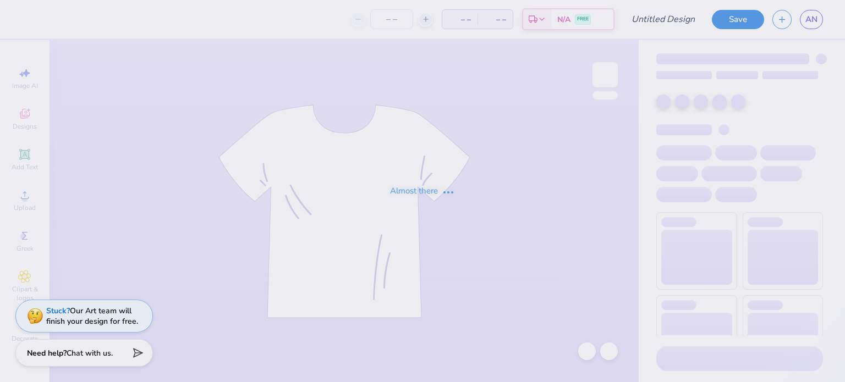
type input "aoii pink black tank"
type input "12"
